Goal: Navigation & Orientation: Find specific page/section

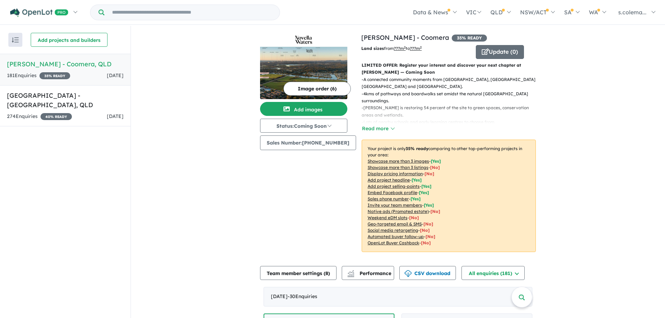
click at [36, 65] on h5 "Novella Waters - Coomera , QLD" at bounding box center [65, 63] width 117 height 9
click at [26, 93] on h5 "Bellevue Estate - Ripley , QLD" at bounding box center [65, 100] width 117 height 19
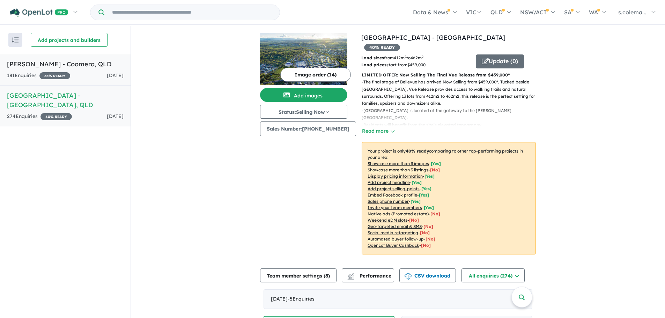
click at [93, 71] on link "Novella Waters - Coomera , QLD 181 Enquir ies ( 0 unread) 35 % READY 1 day ago" at bounding box center [65, 70] width 131 height 32
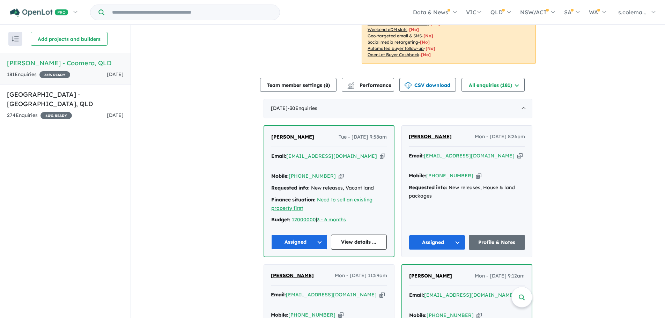
scroll to position [152, 0]
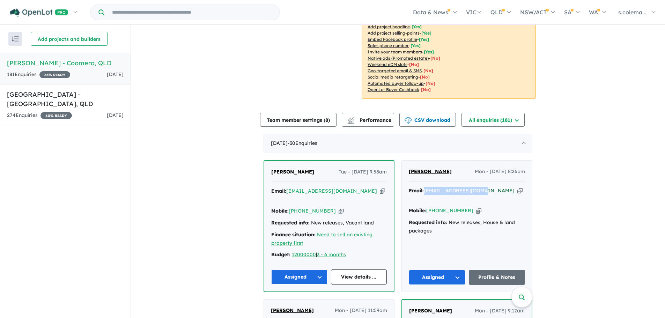
drag, startPoint x: 478, startPoint y: 186, endPoint x: 424, endPoint y: 184, distance: 53.8
click at [424, 187] on div "Email: jadie464@hotmail.com Copied!" at bounding box center [467, 195] width 116 height 17
copy a%20Novella%20Waters%20-%20Coomera"] "[EMAIL_ADDRESS][DOMAIN_NAME]"
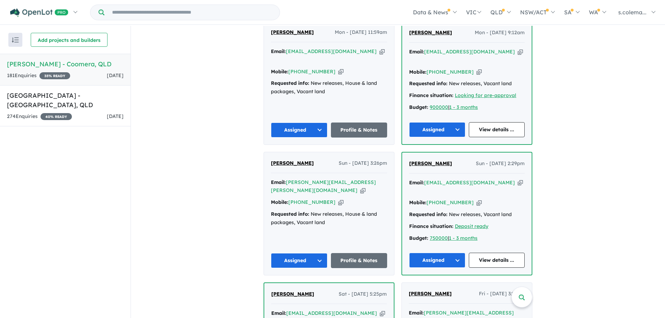
scroll to position [222, 0]
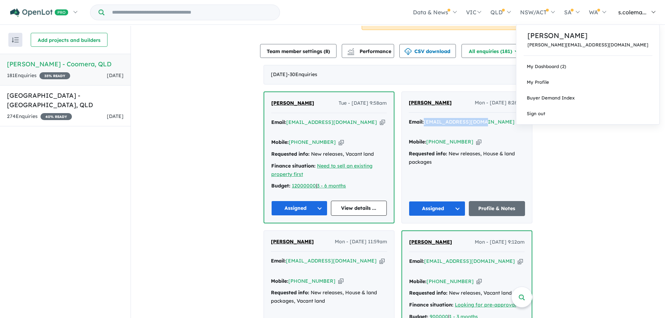
click at [652, 13] on link "s.colema..." at bounding box center [635, 12] width 49 height 24
click at [616, 70] on link "My Dashboard (2)" at bounding box center [587, 67] width 143 height 16
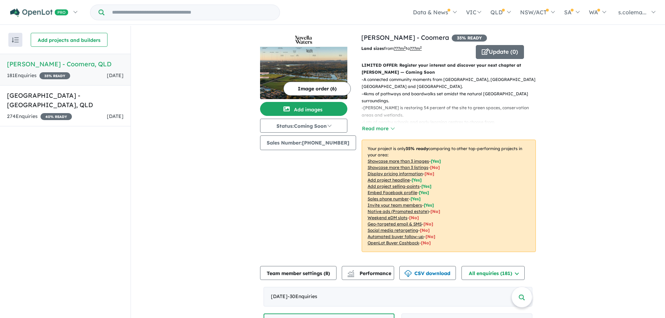
click at [14, 39] on img "button" at bounding box center [15, 39] width 7 height 5
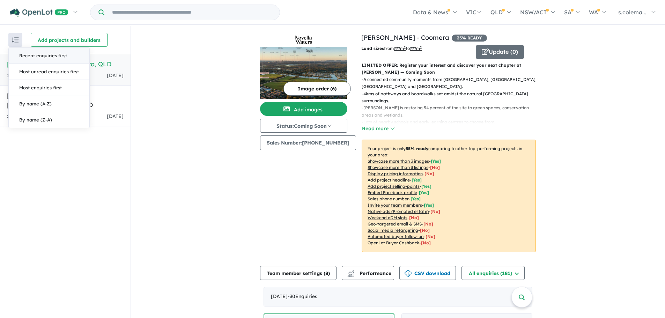
click at [14, 39] on img "button" at bounding box center [15, 39] width 7 height 5
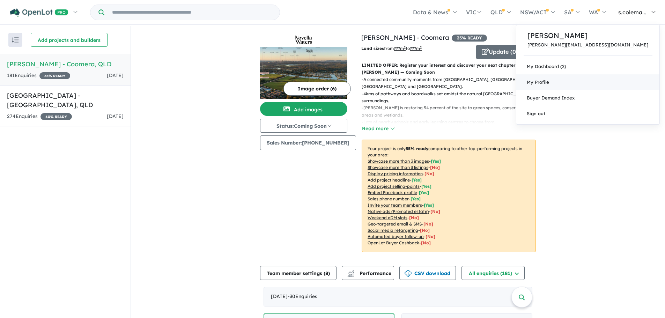
click at [603, 80] on link "My Profile" at bounding box center [587, 82] width 143 height 16
click at [607, 112] on link "Sign out" at bounding box center [587, 114] width 143 height 16
